Goal: Transaction & Acquisition: Purchase product/service

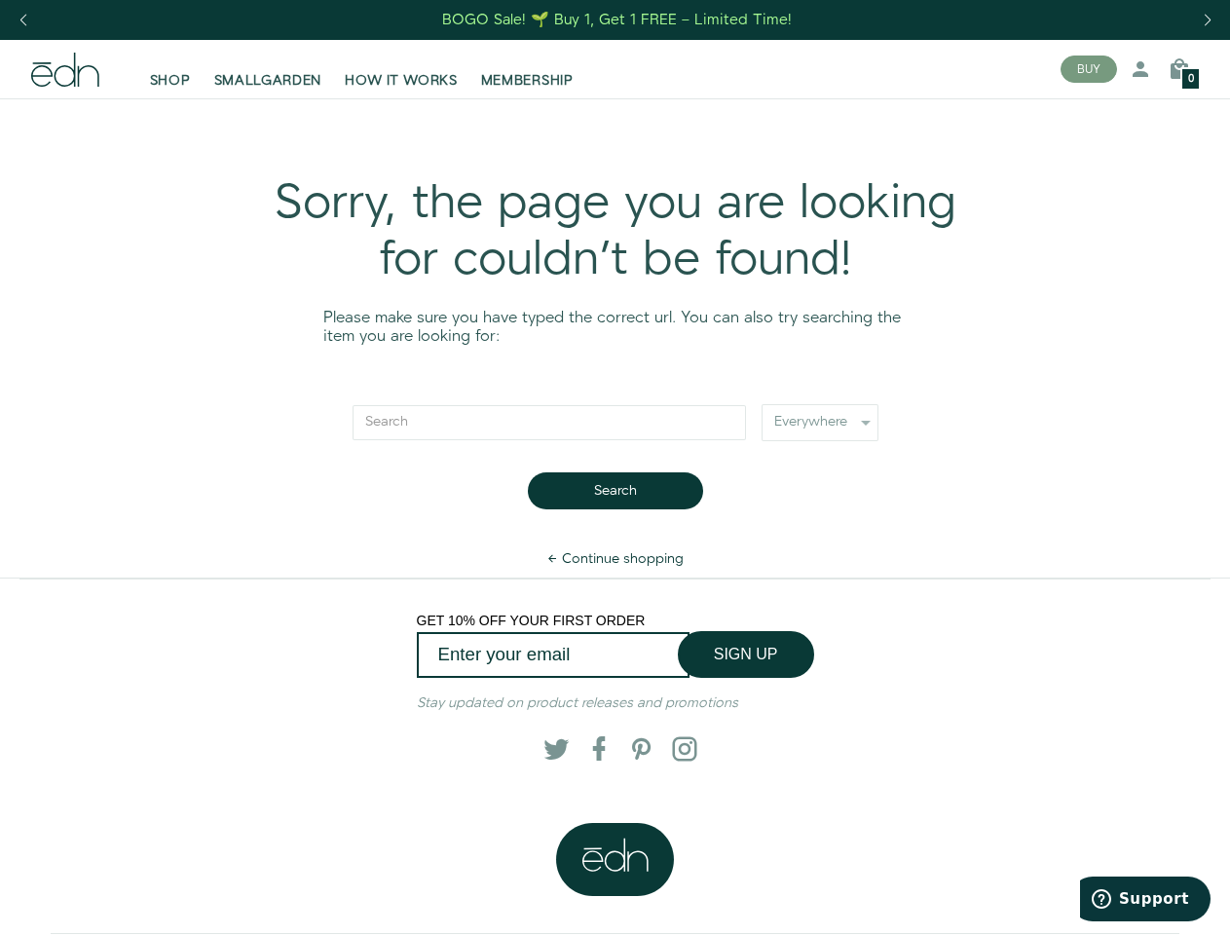
click at [1207, 20] on div "Next slide" at bounding box center [1207, 20] width 26 height 43
click at [22, 20] on div "Previous slide" at bounding box center [23, 20] width 26 height 43
click at [1089, 69] on button "BUY" at bounding box center [1089, 69] width 57 height 27
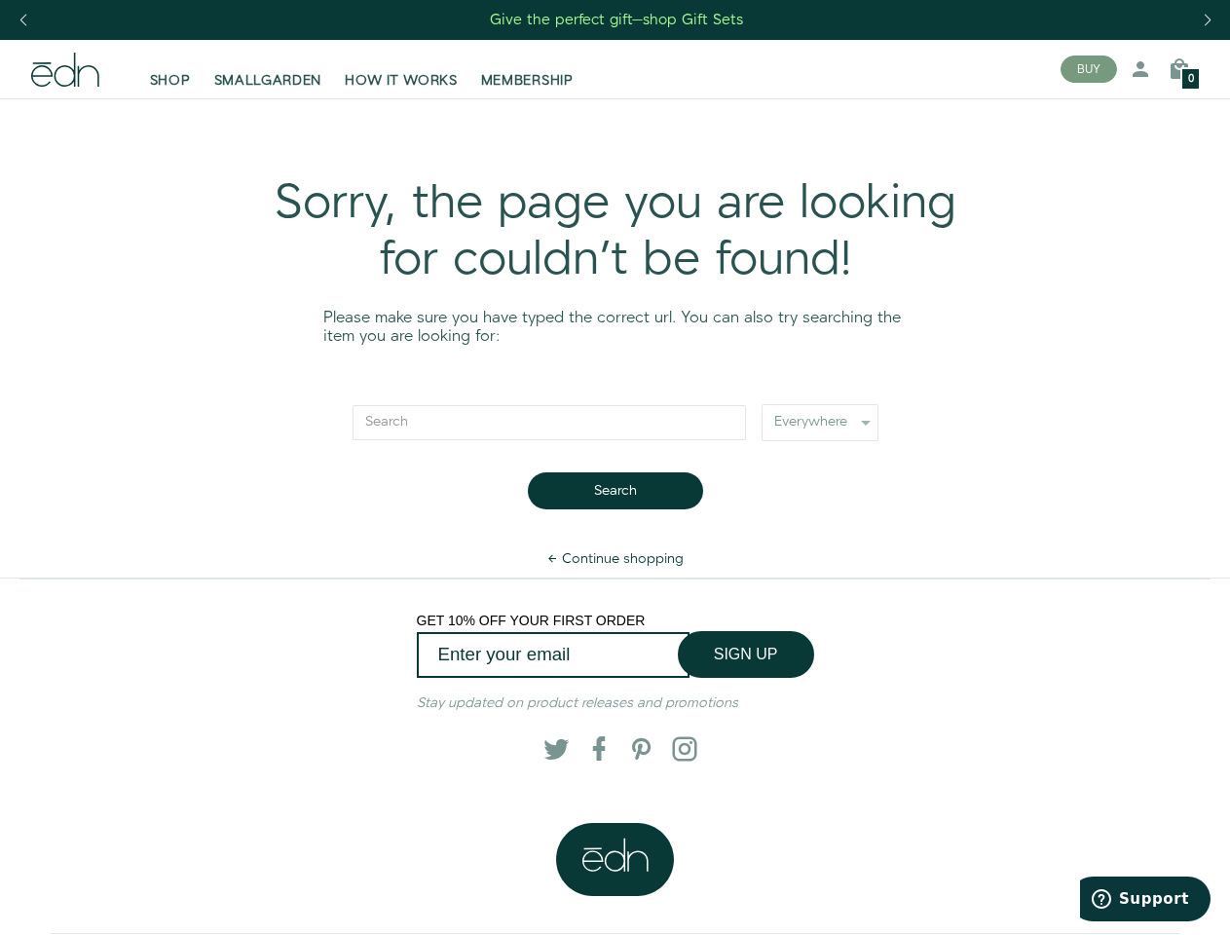
click at [1141, 69] on icon at bounding box center [1140, 68] width 23 height 23
click at [1180, 69] on icon at bounding box center [1179, 68] width 23 height 23
click at [1180, 69] on div at bounding box center [615, 467] width 1230 height 935
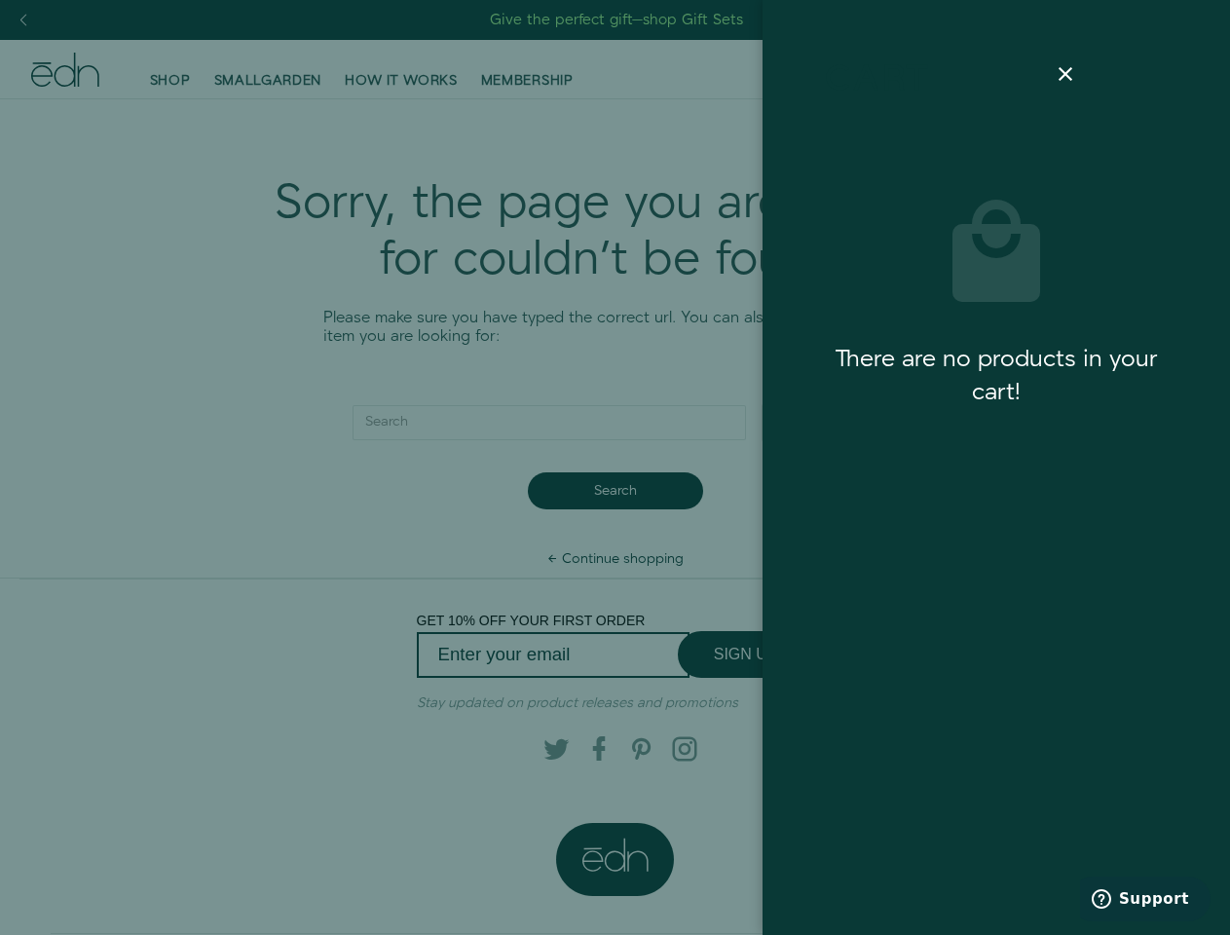
click at [615, 491] on div at bounding box center [615, 467] width 1230 height 935
click at [746, 655] on div at bounding box center [615, 467] width 1230 height 935
